Goal: Task Accomplishment & Management: Manage account settings

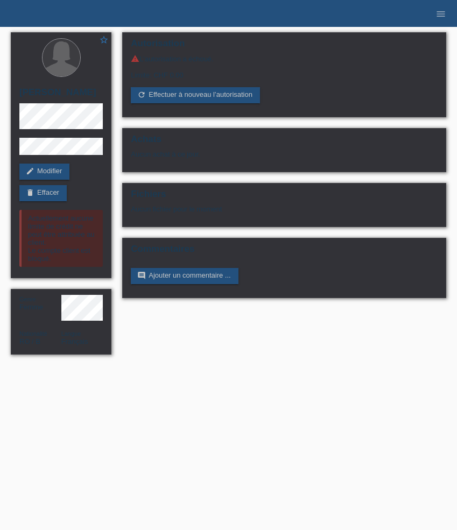
click at [49, 201] on link "delete Effacer" at bounding box center [42, 193] width 47 height 16
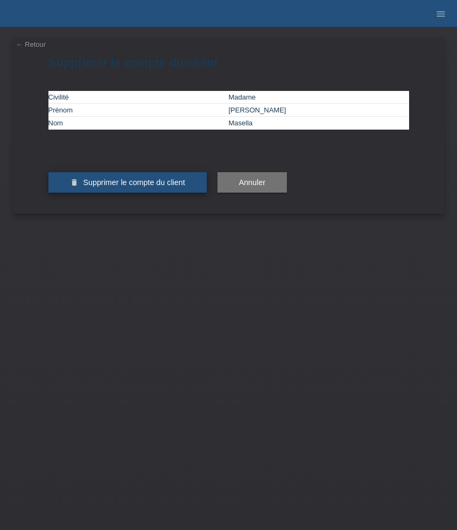
click at [108, 187] on span "Supprimer le compte du client" at bounding box center [134, 182] width 102 height 9
